Goal: Find contact information: Find contact information

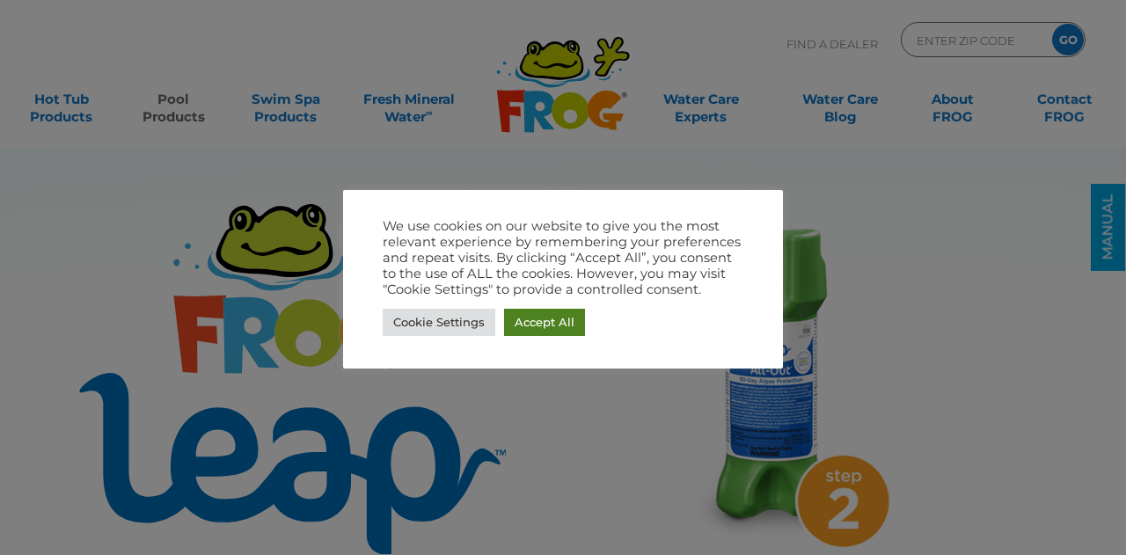
click at [545, 326] on link "Accept All" at bounding box center [544, 322] width 81 height 27
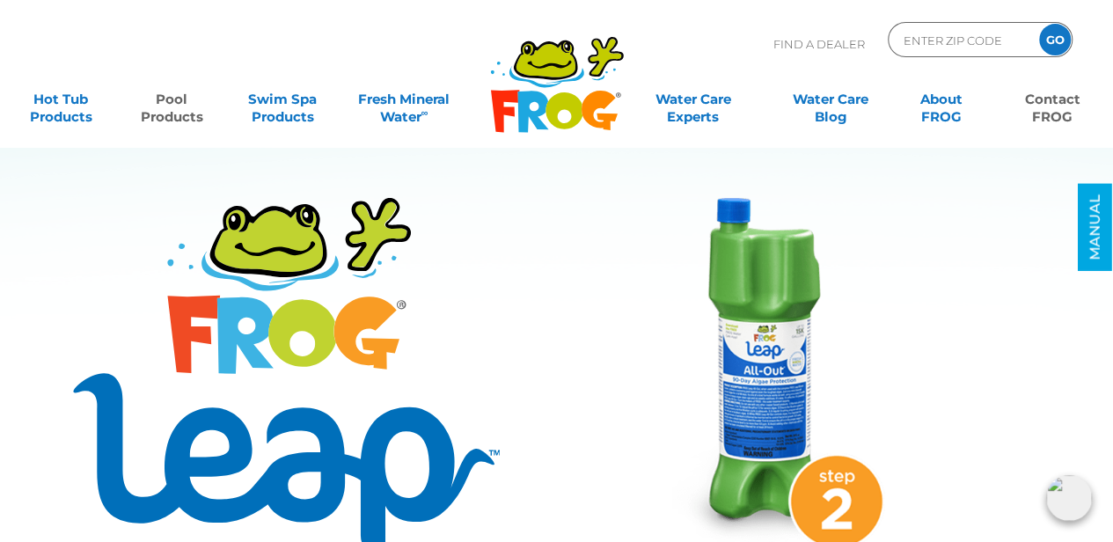
click at [1061, 105] on link "Contact FROG" at bounding box center [1052, 99] width 86 height 35
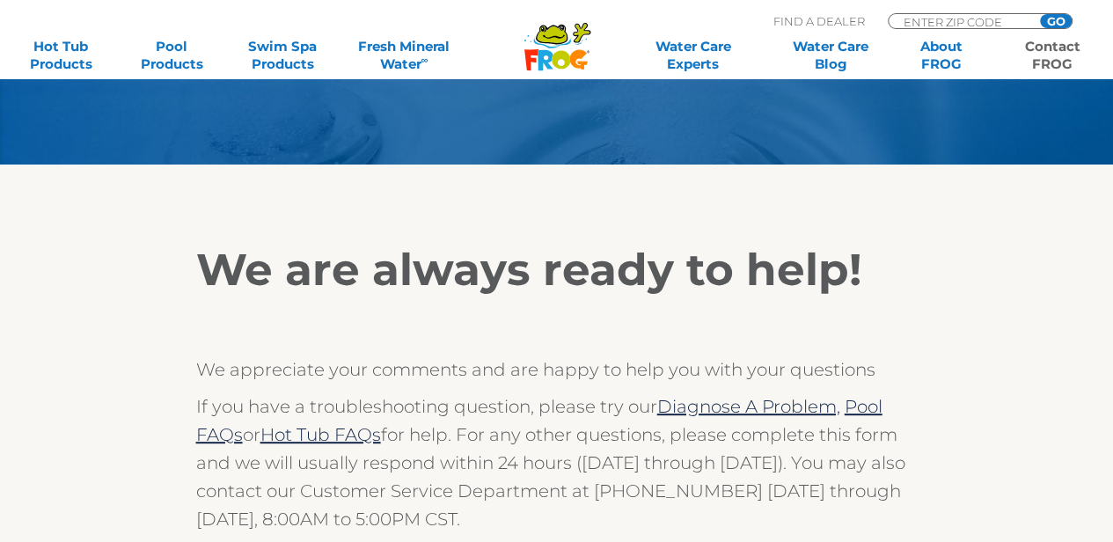
scroll to position [264, 0]
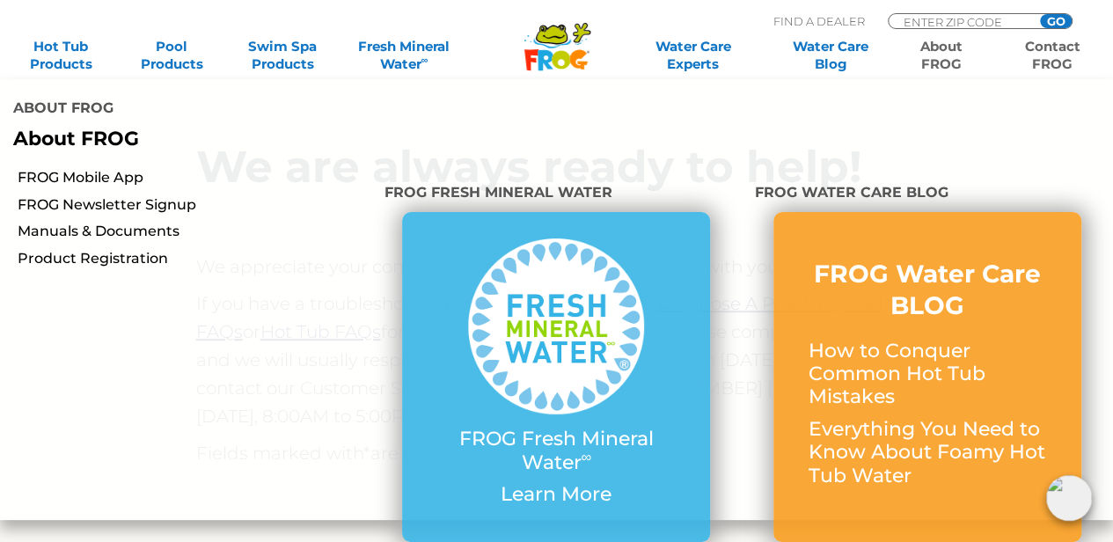
click at [927, 64] on link "About FROG" at bounding box center [941, 55] width 86 height 35
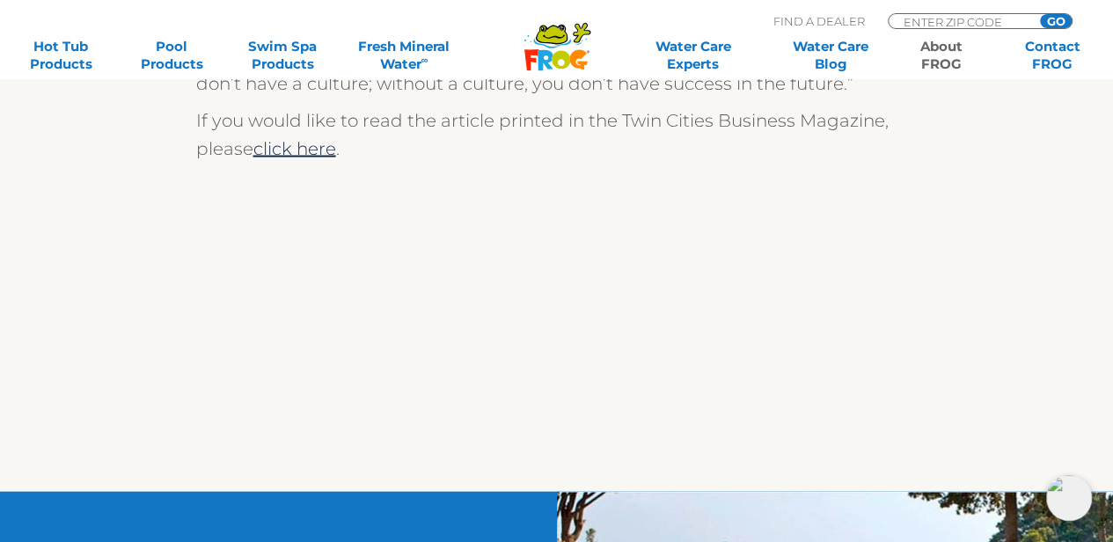
scroll to position [1583, 0]
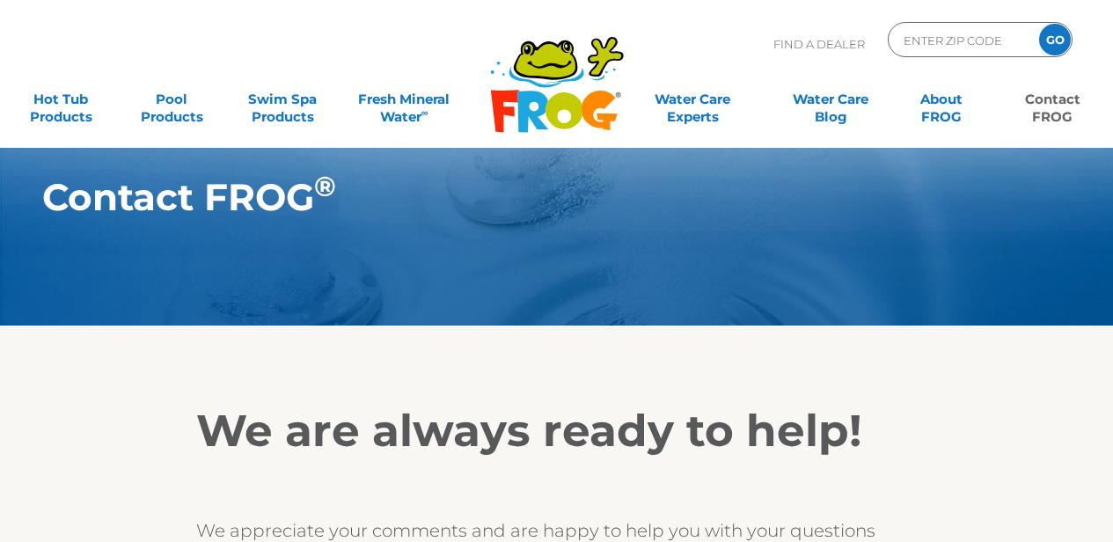
scroll to position [234, 0]
